Goal: Find contact information: Find contact information

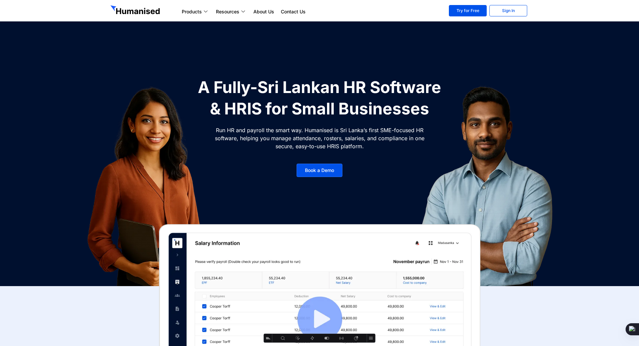
click at [61, 15] on section "Products Payroll Process staff payroll on time accurately with Humanised Payrol…" at bounding box center [319, 10] width 639 height 21
click at [379, 11] on ul "Products Payroll Process staff payroll on time accurately with Humanised Payrol…" at bounding box center [310, 12] width 264 height 8
click at [88, 10] on section "Products Payroll Process staff payroll on time accurately with Humanised Payrol…" at bounding box center [319, 10] width 639 height 21
click at [346, 12] on ul "Products Payroll Process staff payroll on time accurately with Humanised Payrol…" at bounding box center [310, 12] width 264 height 8
click at [348, 14] on ul "Products Payroll Process staff payroll on time accurately with Humanised Payrol…" at bounding box center [310, 12] width 264 height 8
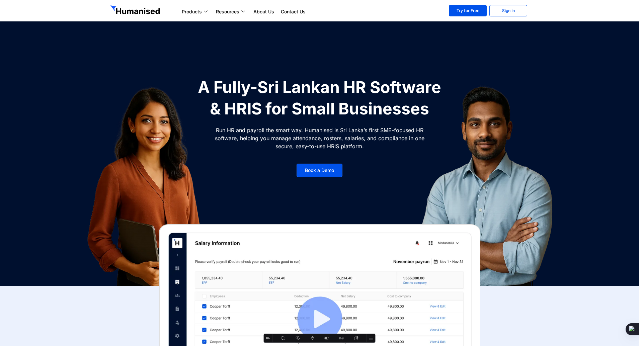
click at [81, 8] on section "Products Payroll Process staff payroll on time accurately with Humanised Payrol…" at bounding box center [319, 10] width 639 height 21
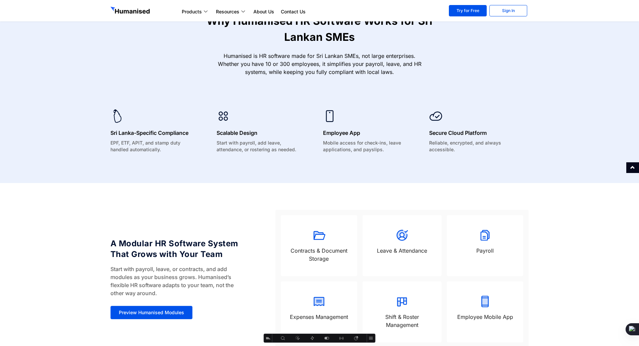
scroll to position [639, 0]
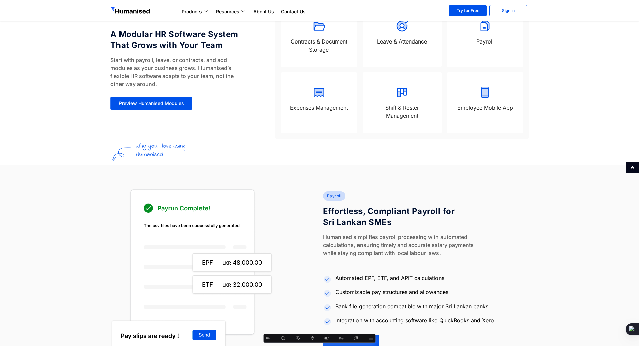
click at [373, 338] on icon at bounding box center [371, 338] width 4 height 3
click at [483, 257] on div "Humanised simplifies payroll processing with automated calculations, ensuring t…" at bounding box center [426, 246] width 206 height 27
click at [119, 233] on img at bounding box center [193, 270] width 165 height 163
click at [84, 168] on section "Payroll Effortless, Compliant Payroll for Sri Lankan SMEs Humanised simplifies …" at bounding box center [319, 270] width 639 height 210
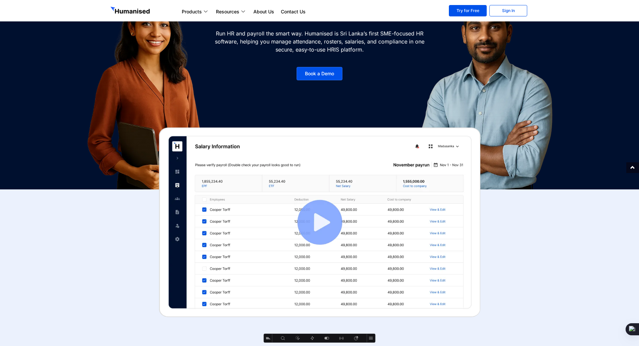
scroll to position [0, 0]
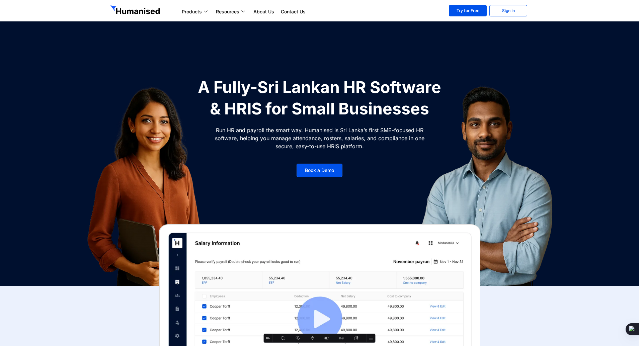
click at [62, 13] on section "Products Payroll Process staff payroll on time accurately with Humanised Payrol…" at bounding box center [319, 10] width 639 height 21
click at [70, 6] on section "Products Payroll Process staff payroll on time accurately with Humanised Payrol…" at bounding box center [319, 10] width 639 height 21
click at [500, 8] on link "Sign In" at bounding box center [509, 10] width 38 height 11
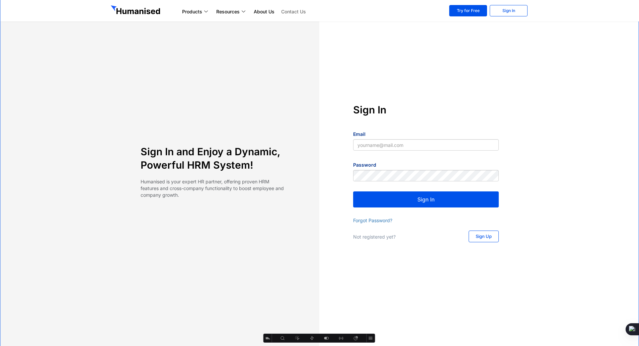
click at [286, 10] on link "Contact Us" at bounding box center [293, 12] width 31 height 8
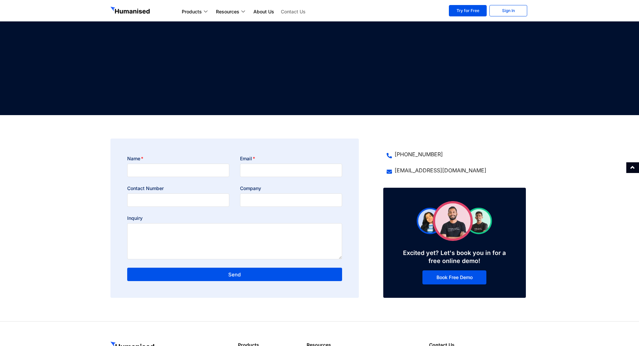
click at [350, 16] on div "Products Payroll Process staff payroll on time accurately with Humanised Payrol…" at bounding box center [310, 10] width 271 height 11
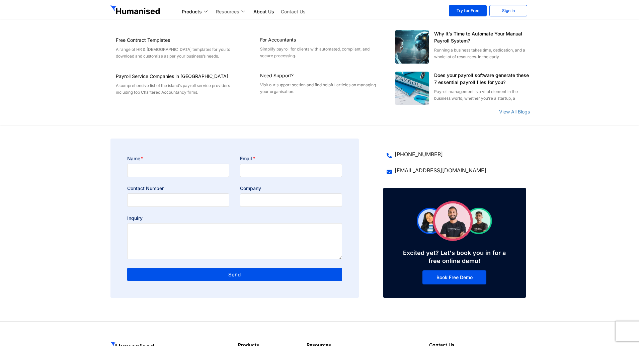
click at [234, 12] on link "Resources" at bounding box center [232, 12] width 38 height 8
